Goal: Task Accomplishment & Management: Manage account settings

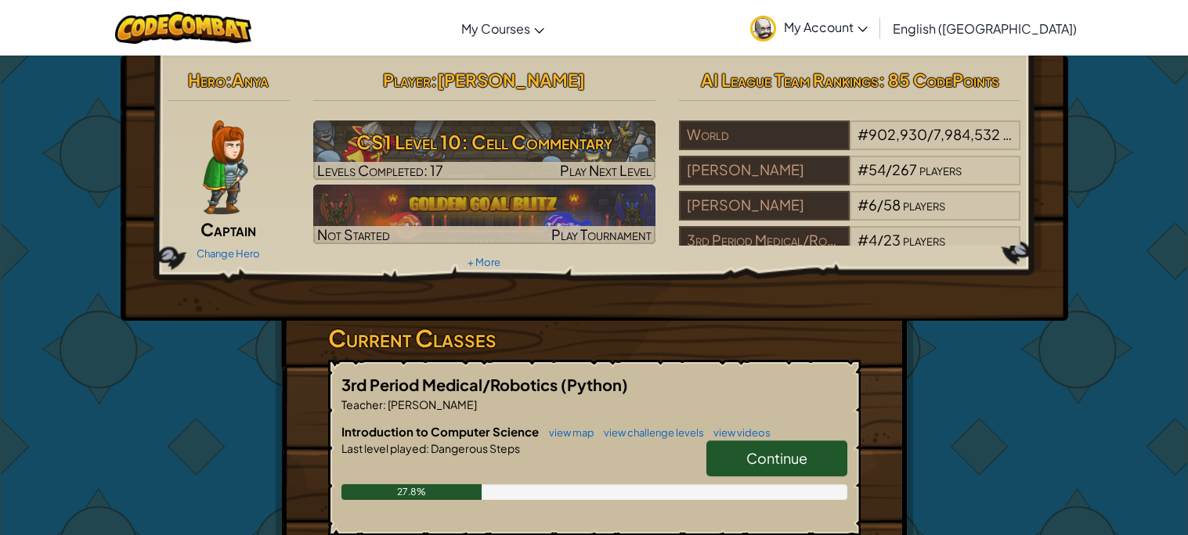
click at [892, 454] on div "Hero : Anya Captain Change Hero Player : [PERSON_NAME] CS1 Level 10: Cell Comme…" at bounding box center [594, 410] width 639 height 708
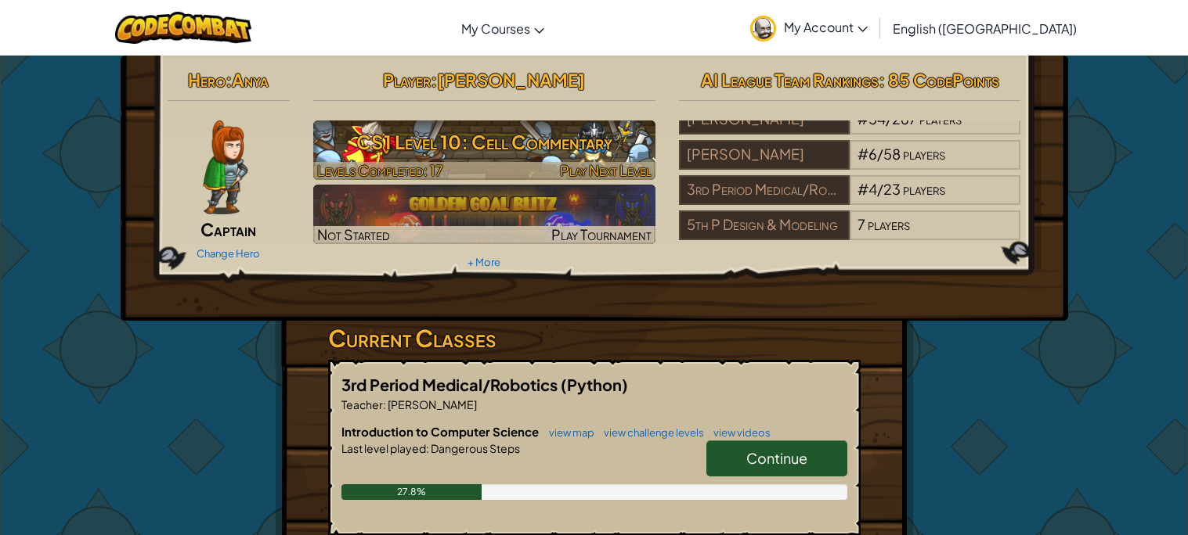
click at [541, 141] on h3 "CS1 Level 10: Cell Commentary" at bounding box center [484, 141] width 342 height 35
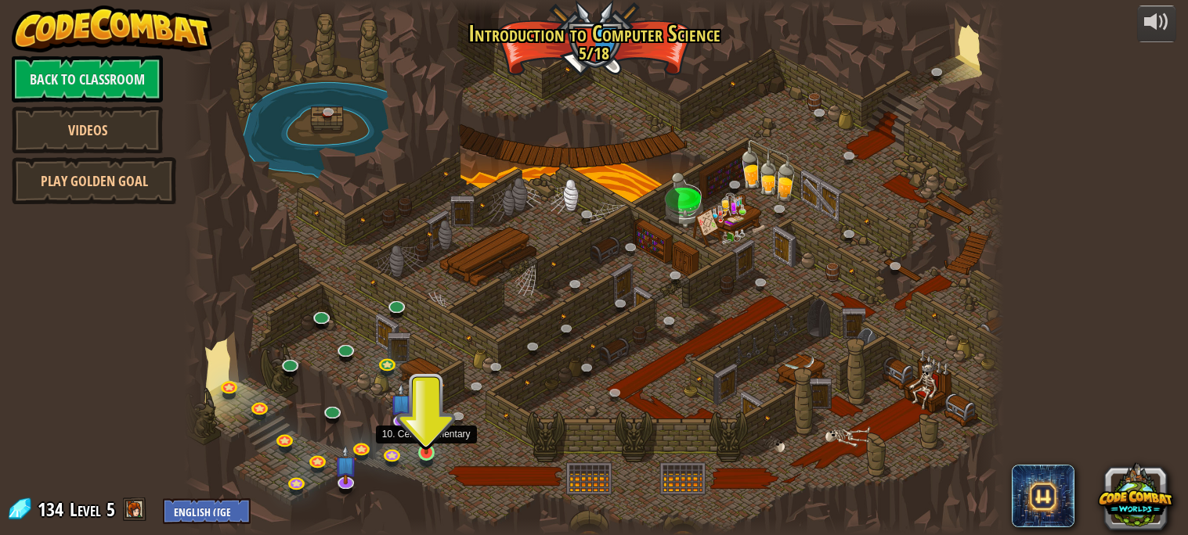
click at [425, 442] on img at bounding box center [426, 431] width 20 height 45
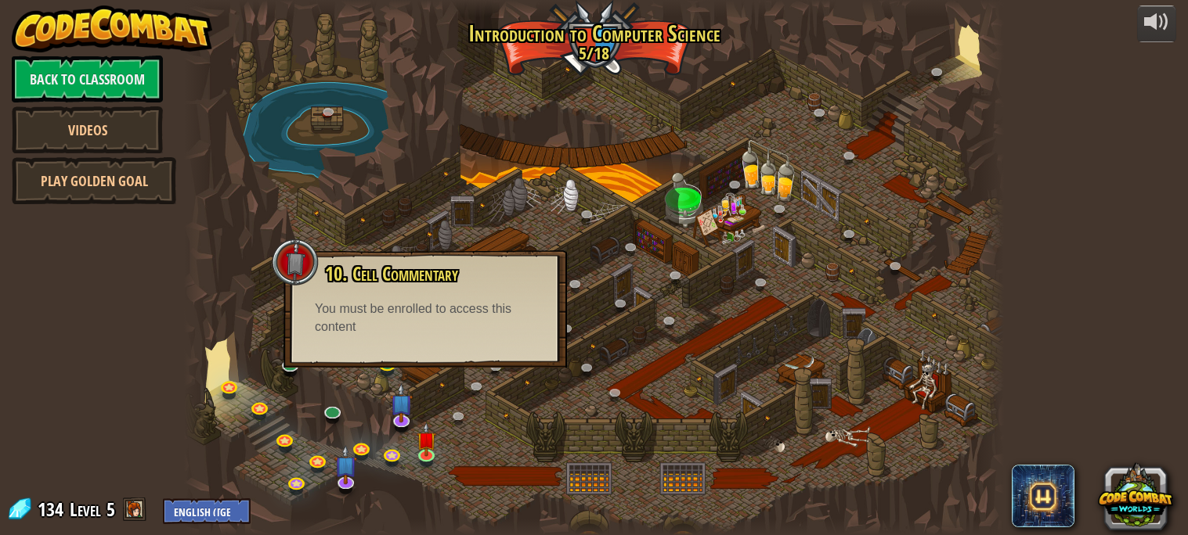
click at [372, 301] on div "You must be enrolled to access this content" at bounding box center [425, 319] width 221 height 36
click at [476, 329] on div "You must be enrolled to access this content" at bounding box center [425, 319] width 221 height 36
click at [479, 395] on link at bounding box center [479, 389] width 31 height 31
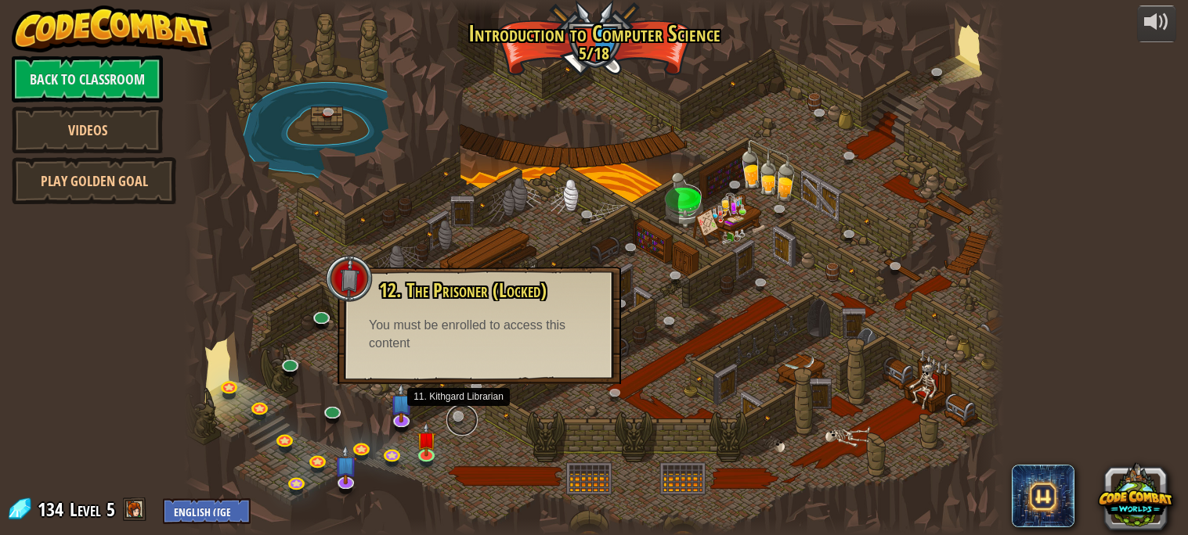
click at [452, 418] on link at bounding box center [461, 420] width 31 height 31
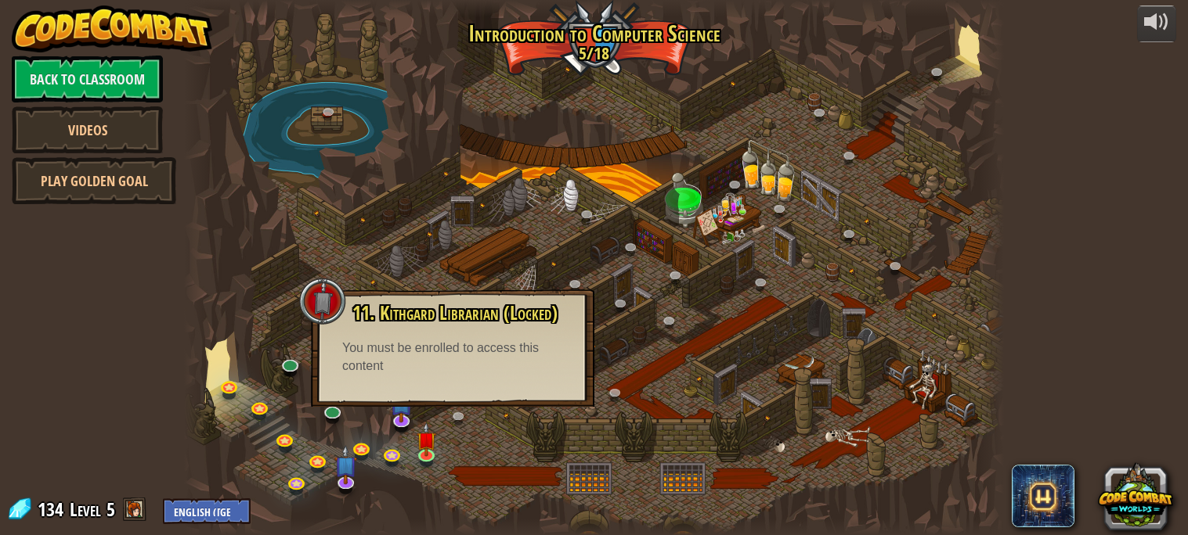
click at [501, 431] on div at bounding box center [593, 267] width 819 height 535
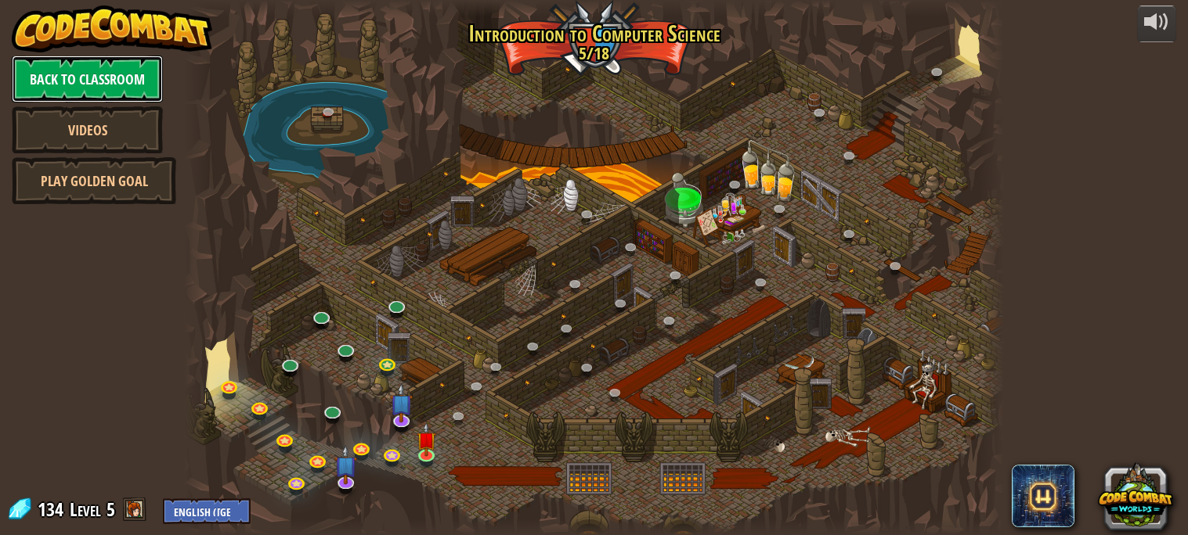
click at [98, 91] on link "Back to Classroom" at bounding box center [87, 79] width 151 height 47
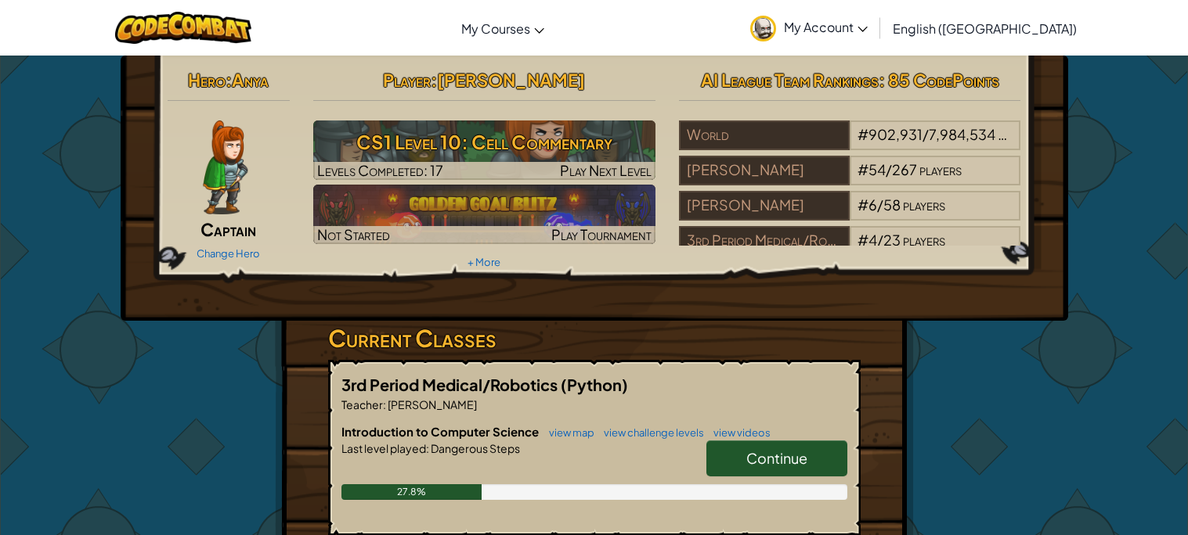
click at [243, 260] on div "Change Hero" at bounding box center [229, 252] width 123 height 25
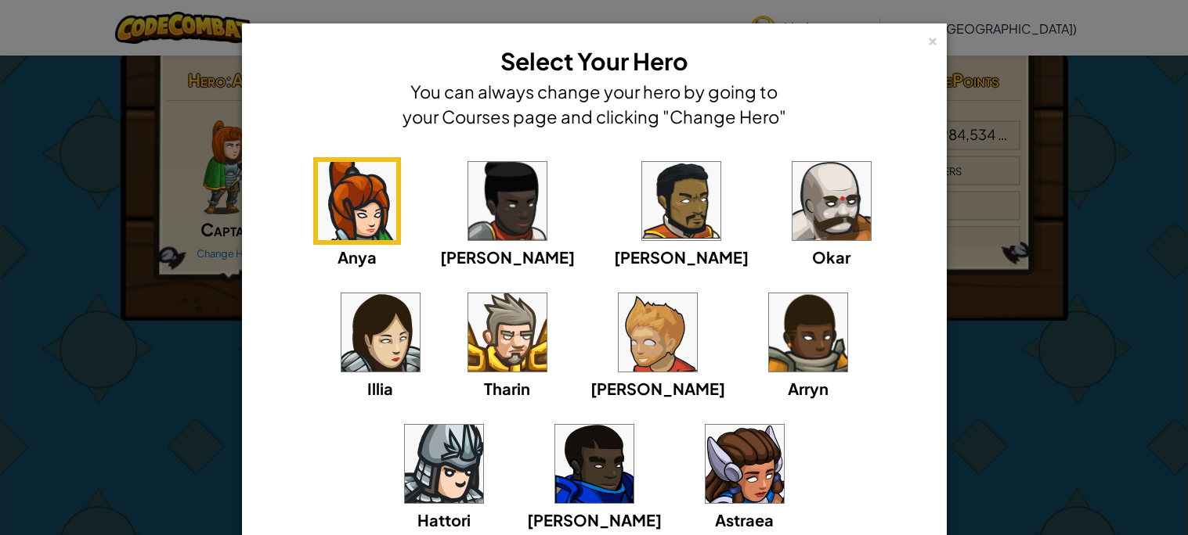
click at [792, 204] on img at bounding box center [831, 201] width 78 height 78
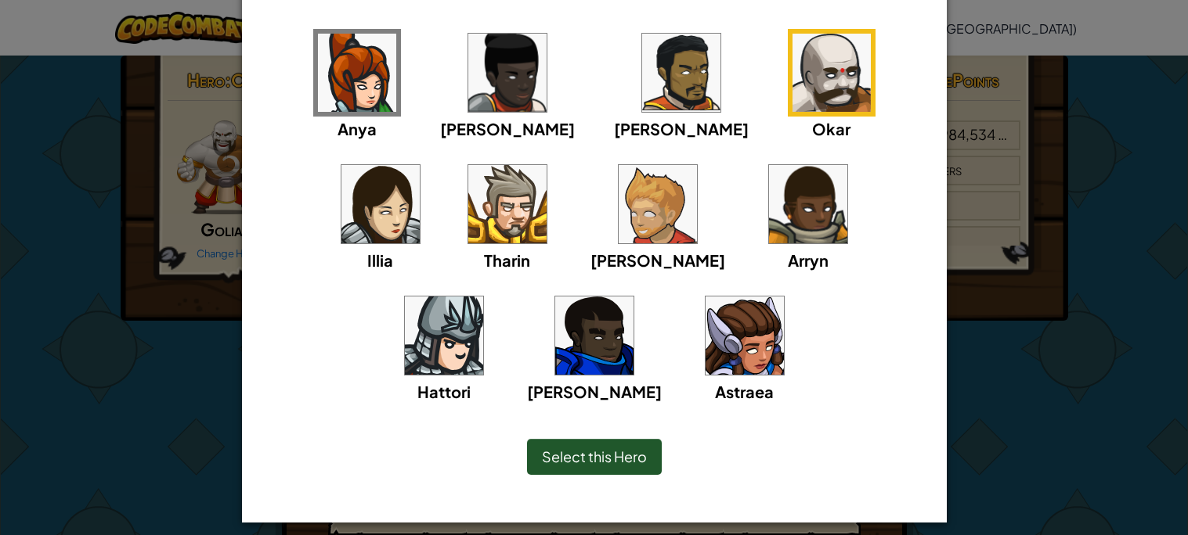
scroll to position [139, 0]
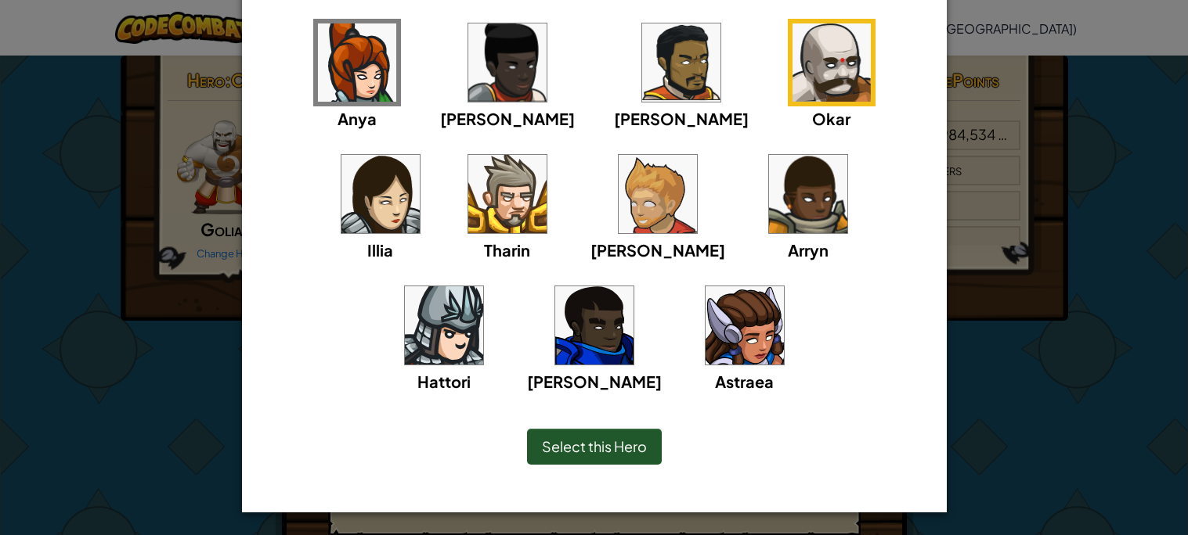
click at [483, 287] on img at bounding box center [444, 326] width 78 height 78
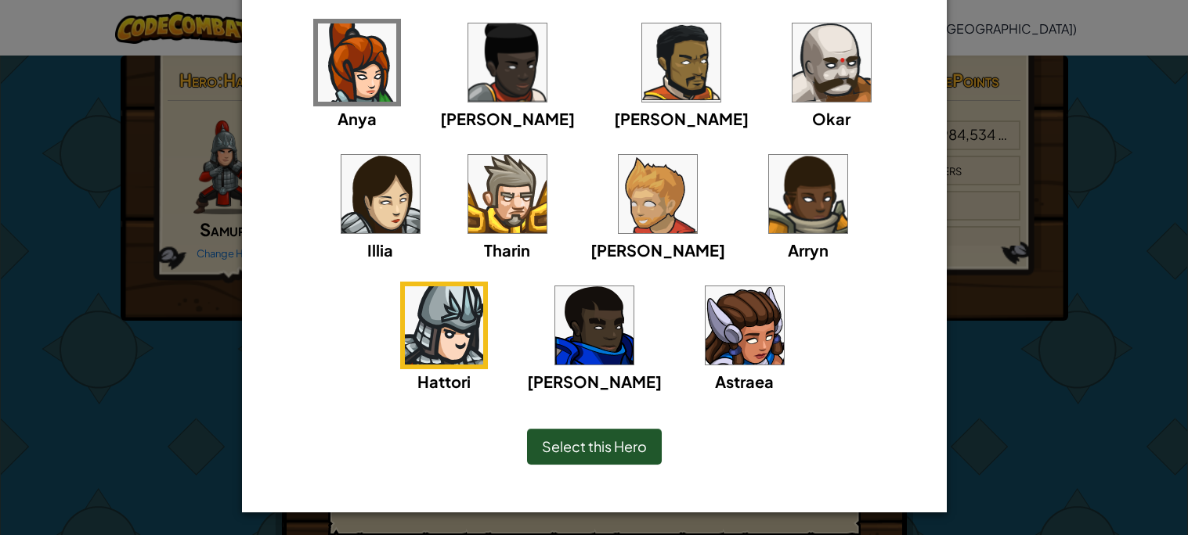
click at [468, 174] on img at bounding box center [507, 194] width 78 height 78
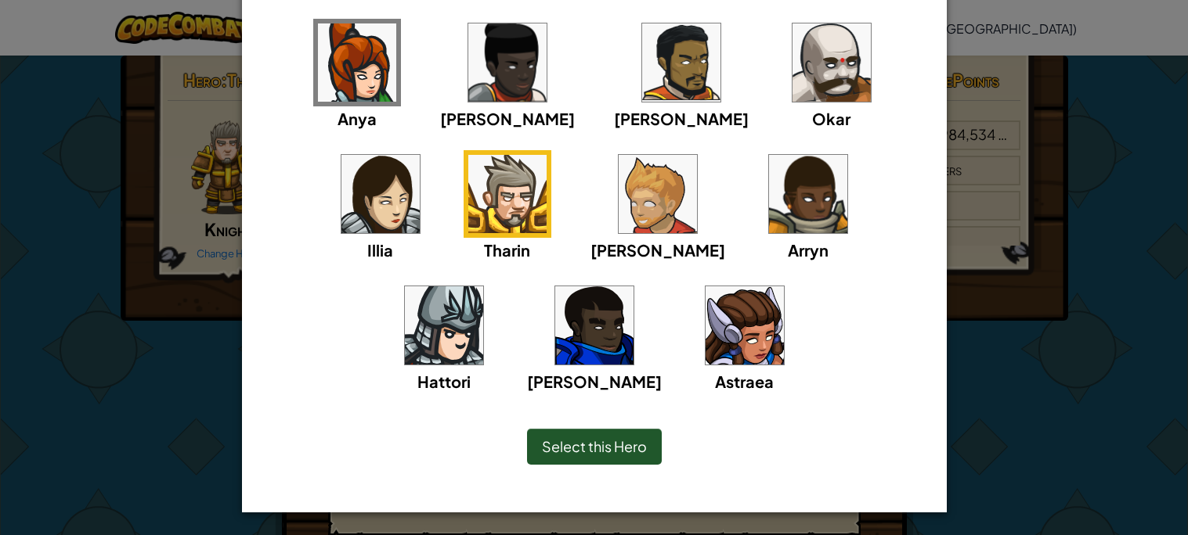
click at [468, 85] on img at bounding box center [507, 62] width 78 height 78
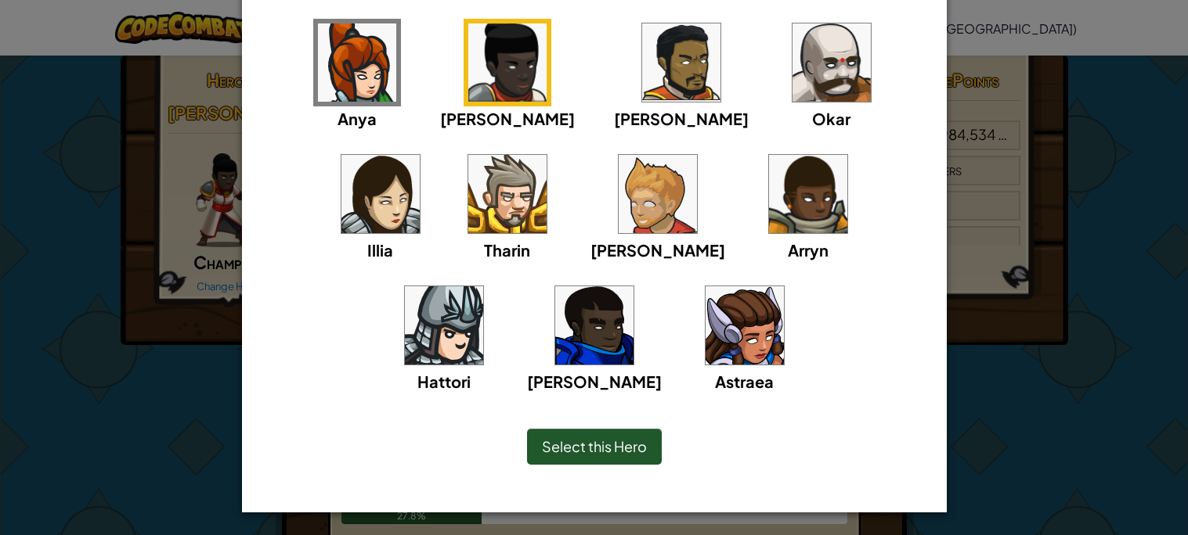
click at [642, 72] on img at bounding box center [681, 62] width 78 height 78
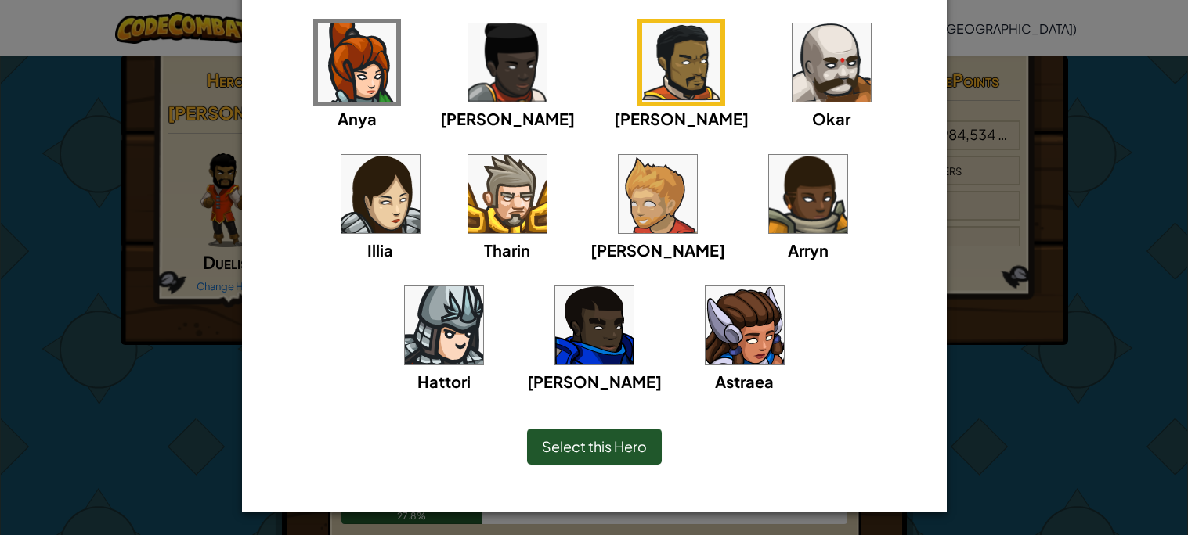
click at [792, 63] on img at bounding box center [831, 62] width 78 height 78
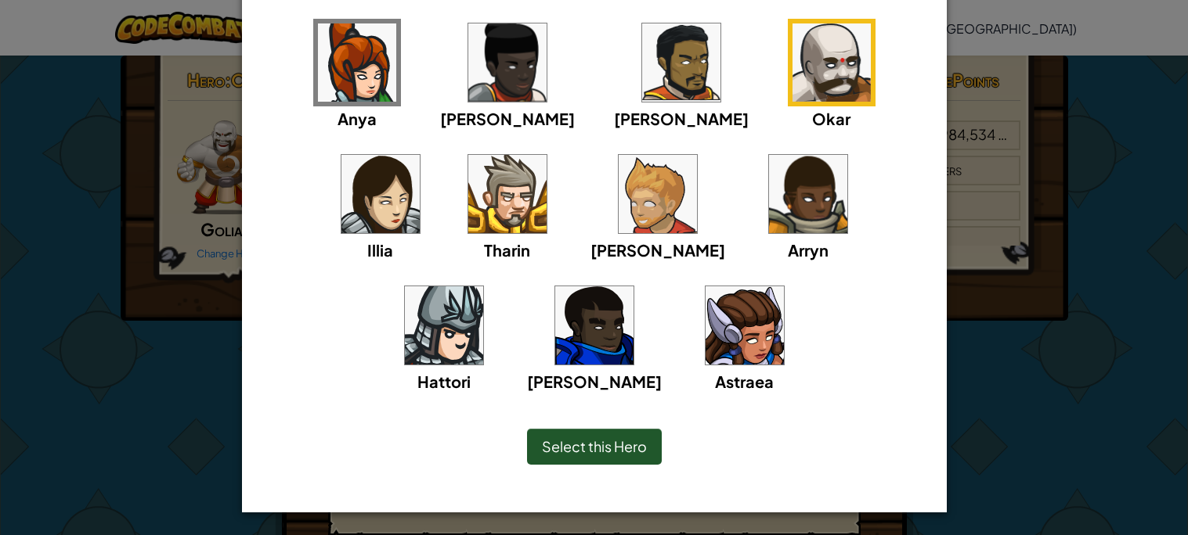
click at [420, 155] on img at bounding box center [380, 194] width 78 height 78
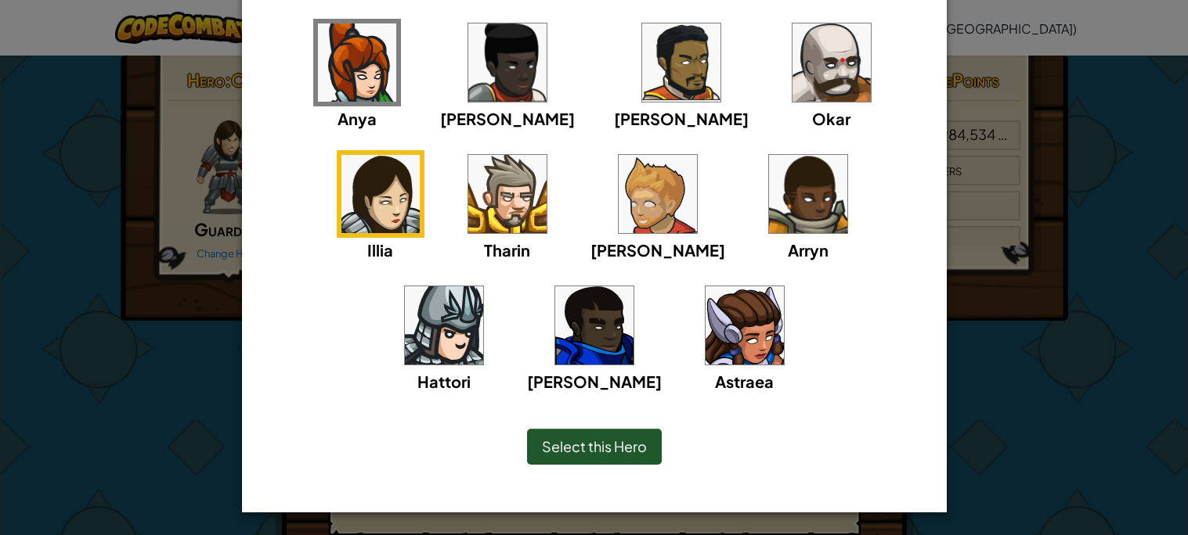
click at [468, 189] on img at bounding box center [507, 194] width 78 height 78
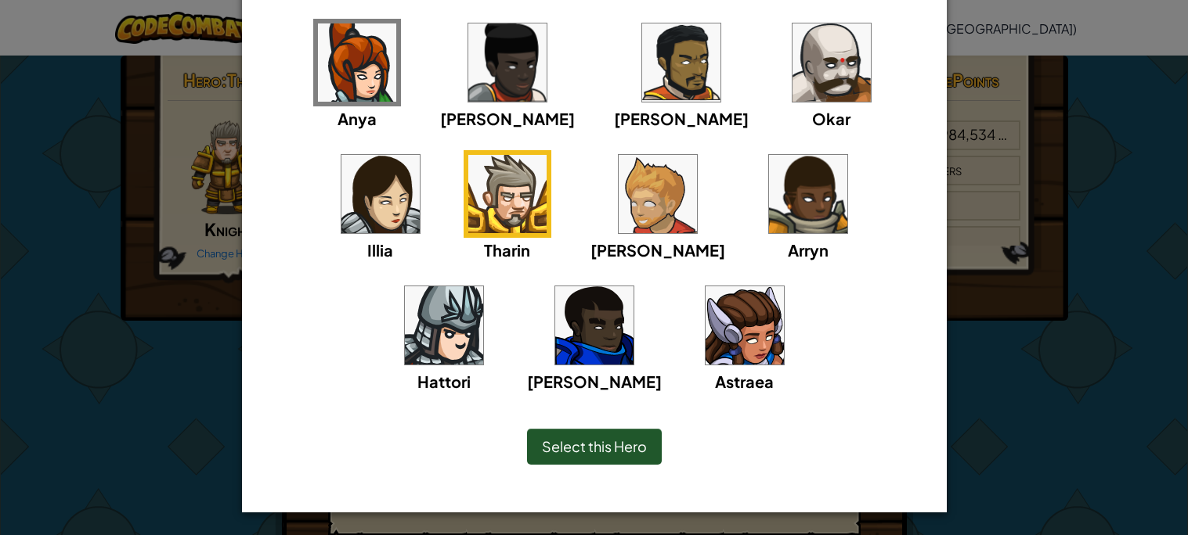
click at [483, 287] on img at bounding box center [444, 326] width 78 height 78
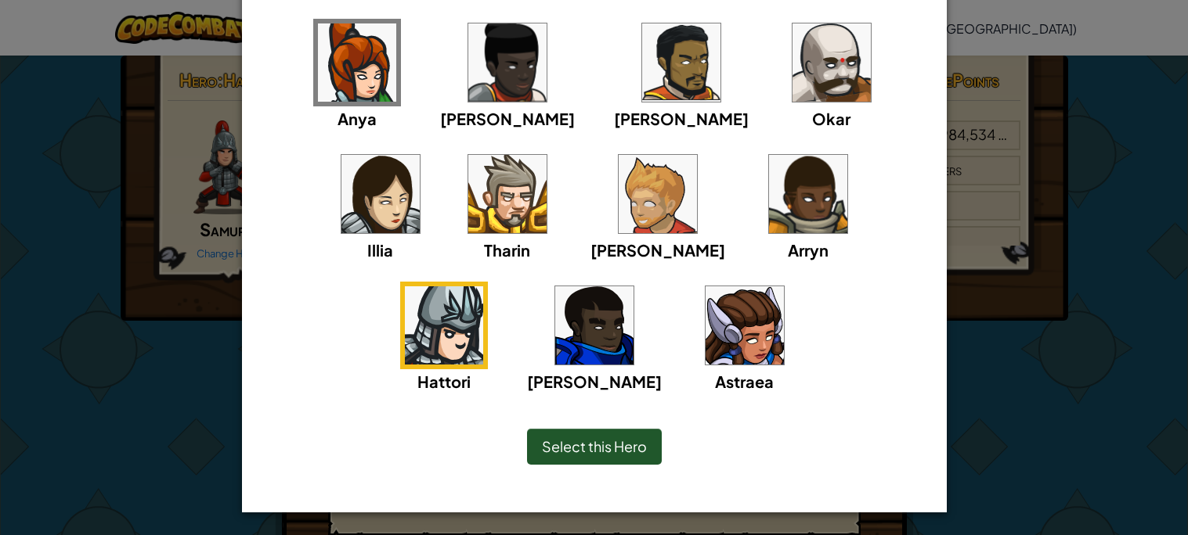
click at [468, 194] on img at bounding box center [507, 194] width 78 height 78
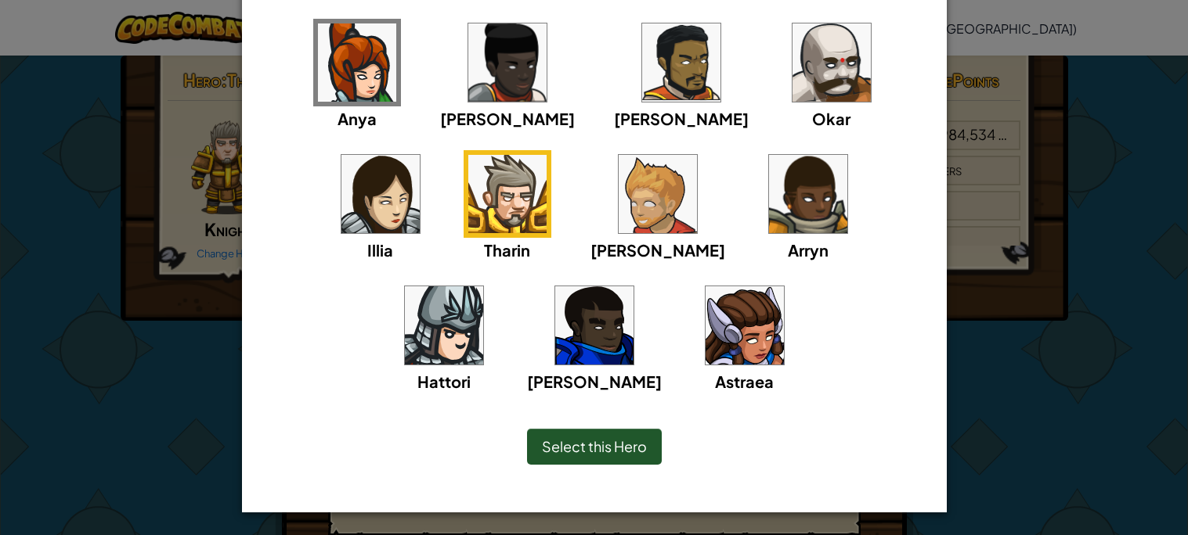
click at [618, 206] on img at bounding box center [657, 194] width 78 height 78
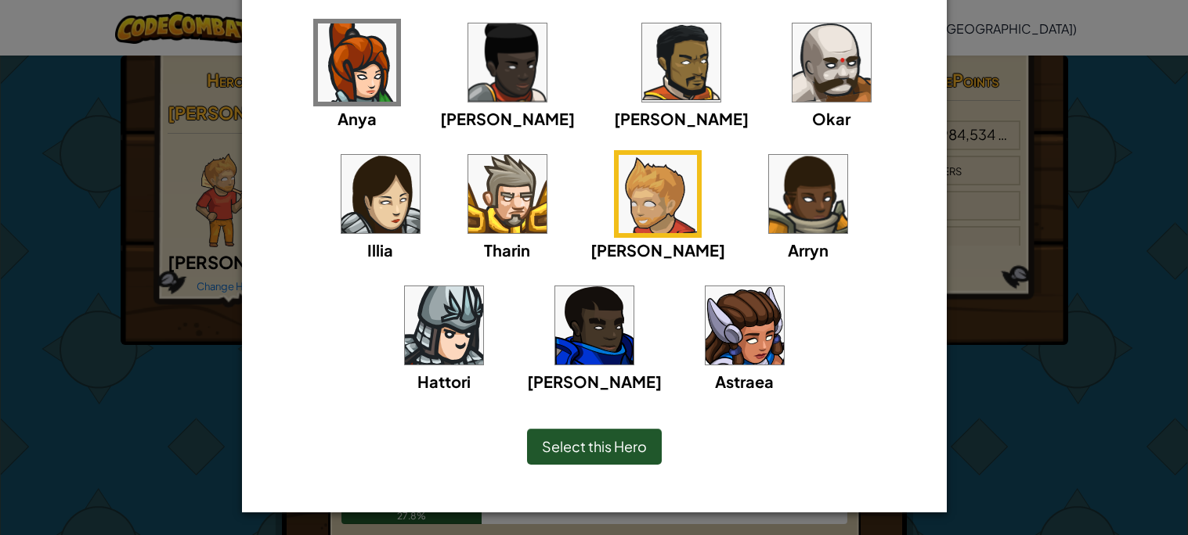
click at [769, 174] on img at bounding box center [808, 194] width 78 height 78
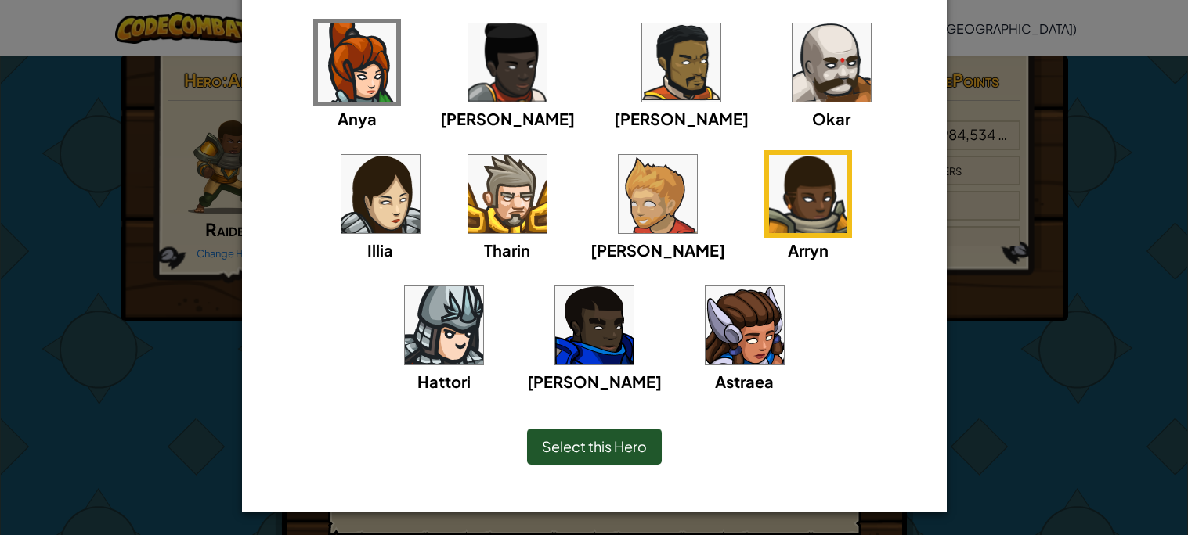
click at [633, 287] on img at bounding box center [594, 326] width 78 height 78
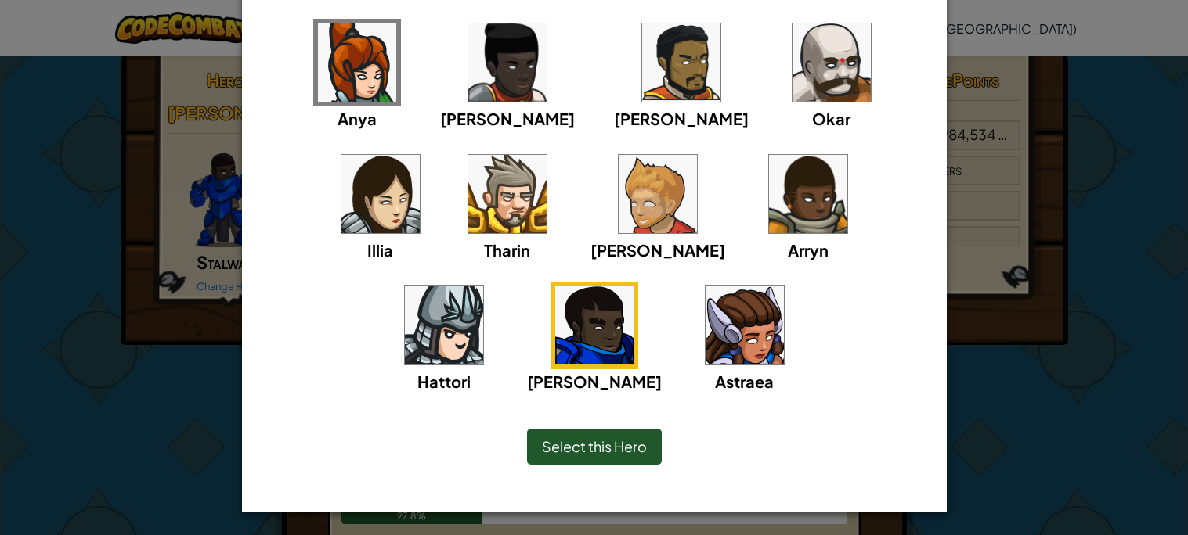
click at [705, 323] on img at bounding box center [744, 326] width 78 height 78
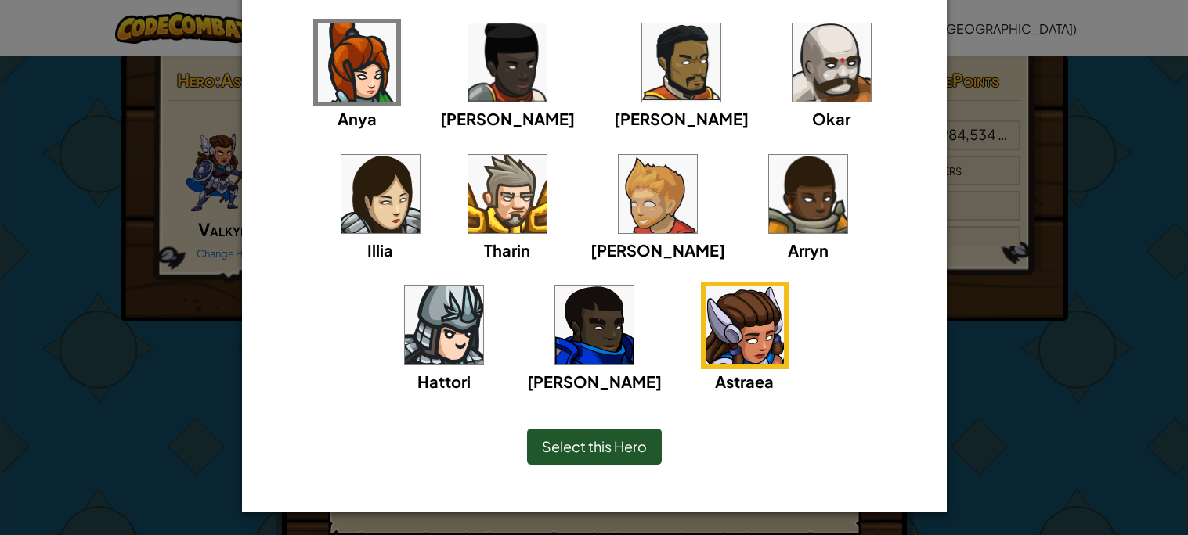
click at [468, 199] on img at bounding box center [507, 194] width 78 height 78
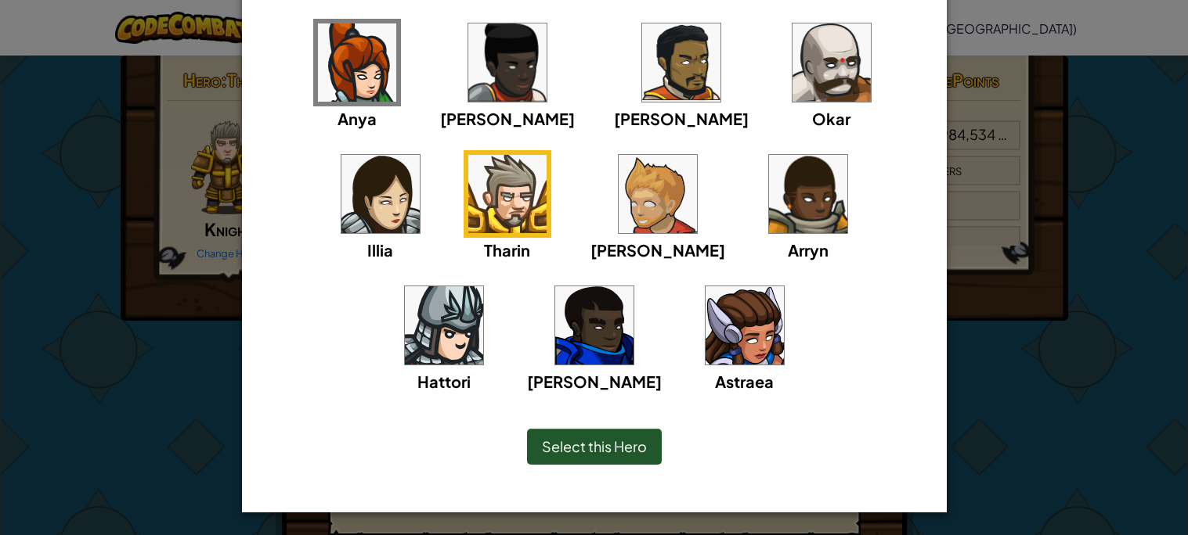
click at [792, 52] on img at bounding box center [831, 62] width 78 height 78
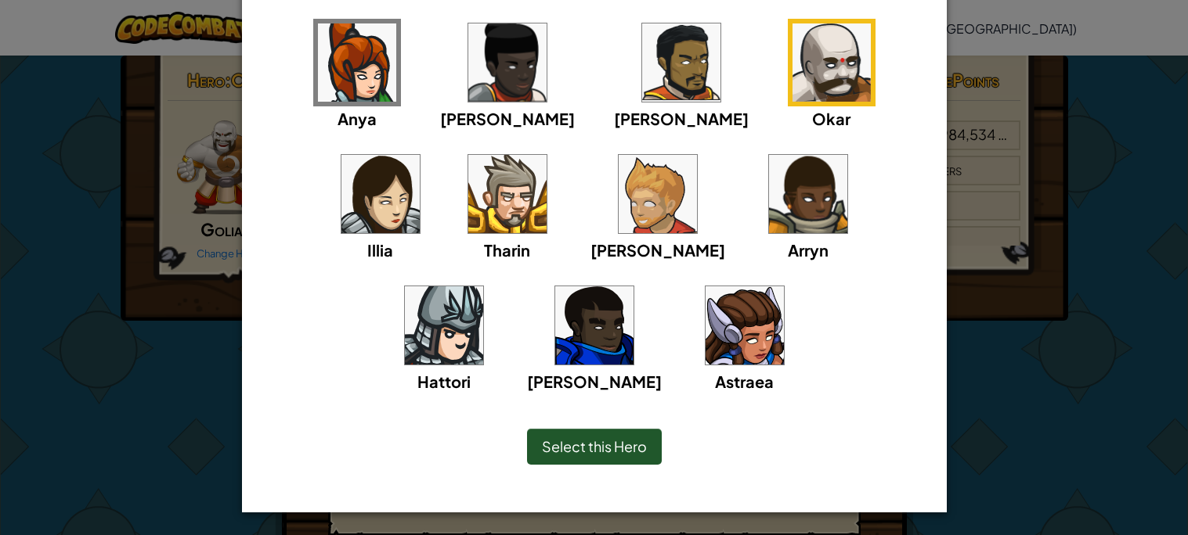
click at [628, 445] on span "Select this Hero" at bounding box center [594, 447] width 105 height 18
